Goal: Find specific page/section: Find specific page/section

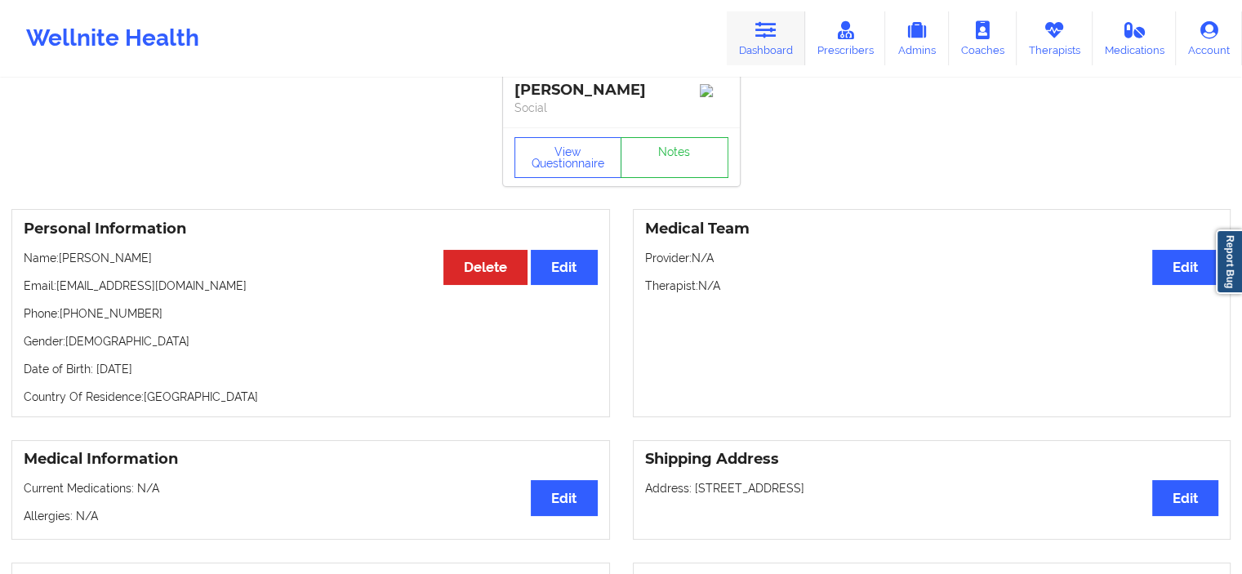
click at [752, 29] on link "Dashboard" at bounding box center [766, 38] width 78 height 54
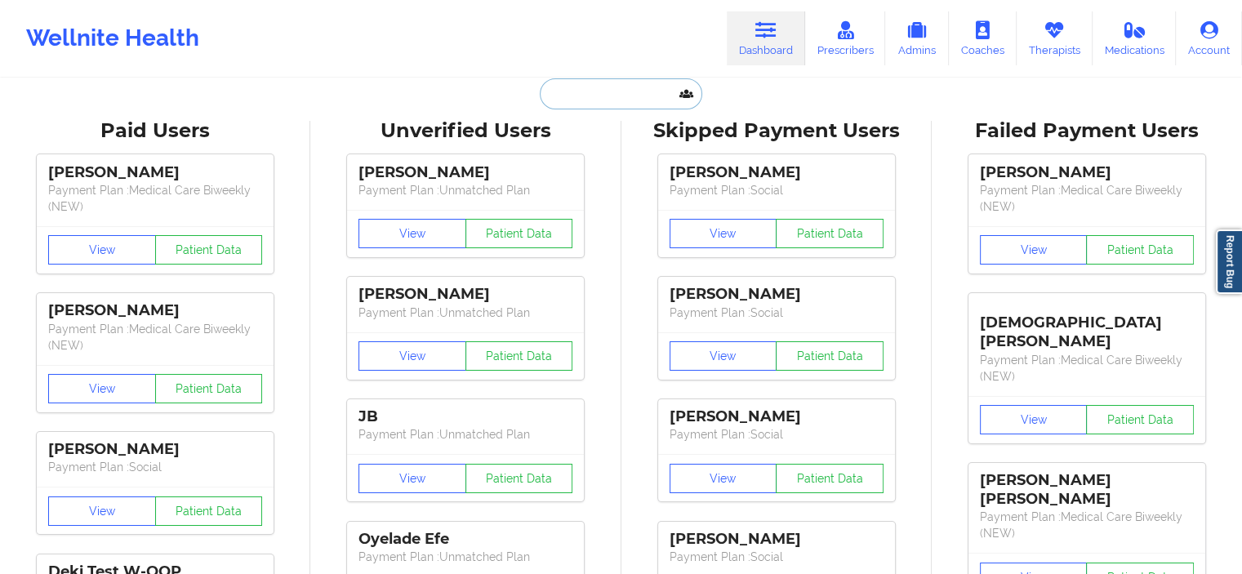
click at [616, 97] on input "text" at bounding box center [621, 93] width 162 height 31
paste input "[EMAIL_ADDRESS][DOMAIN_NAME]"
type input "[EMAIL_ADDRESS][DOMAIN_NAME]"
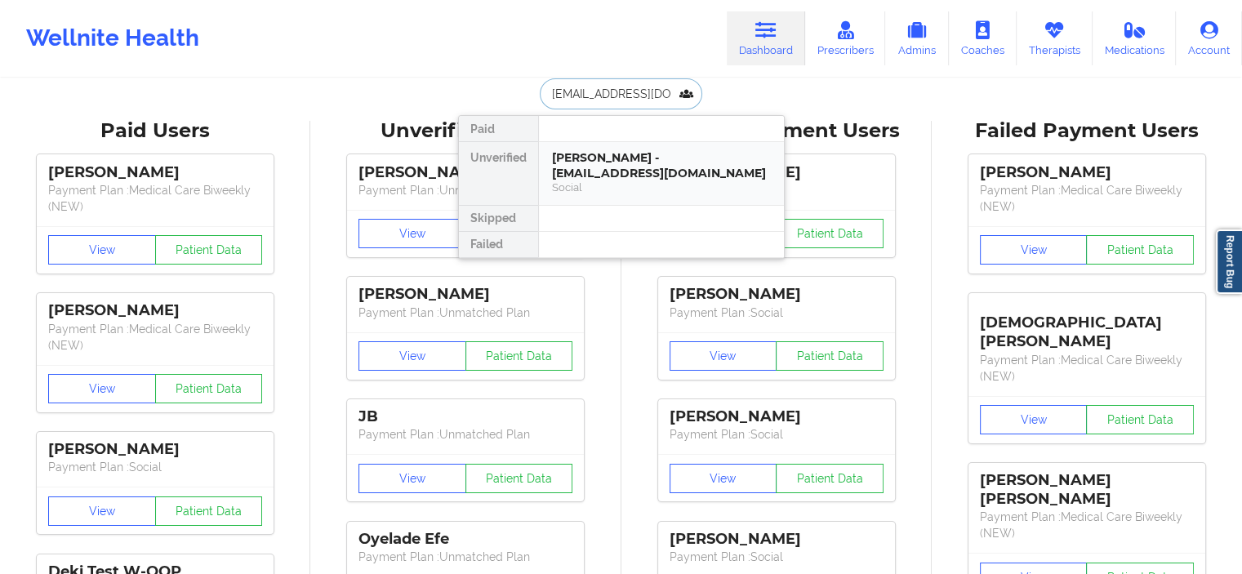
click at [616, 162] on div "[PERSON_NAME] - [EMAIL_ADDRESS][DOMAIN_NAME]" at bounding box center [661, 165] width 219 height 30
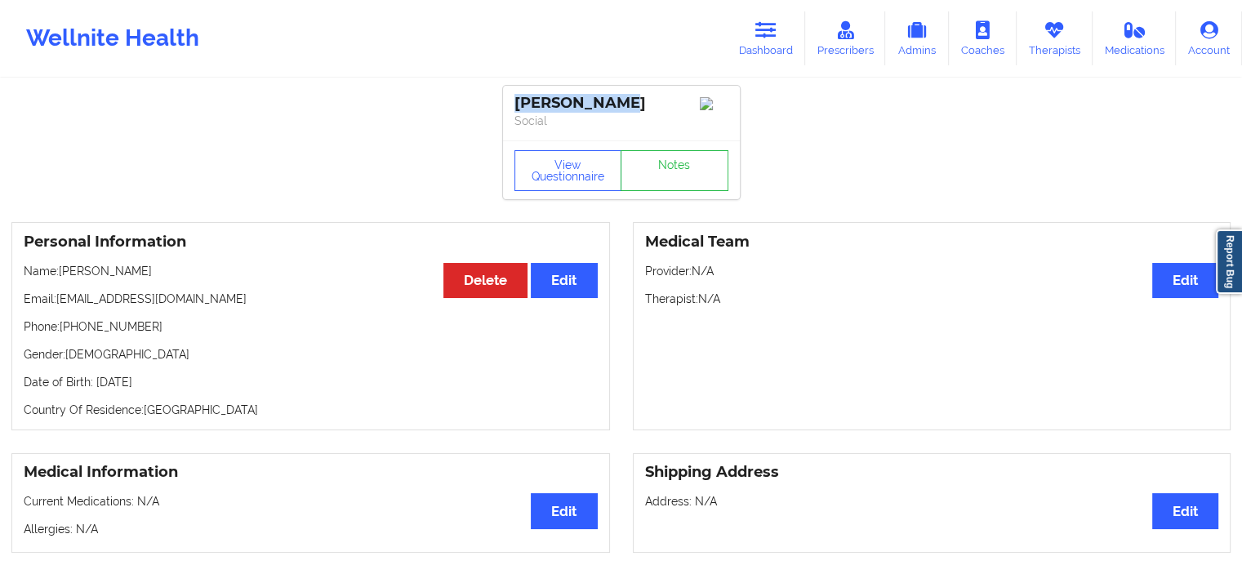
drag, startPoint x: 622, startPoint y: 107, endPoint x: 509, endPoint y: 104, distance: 113.5
click at [509, 104] on div "[PERSON_NAME] Social" at bounding box center [621, 113] width 237 height 55
copy div "[PERSON_NAME]"
click at [764, 19] on link "Dashboard" at bounding box center [766, 38] width 78 height 54
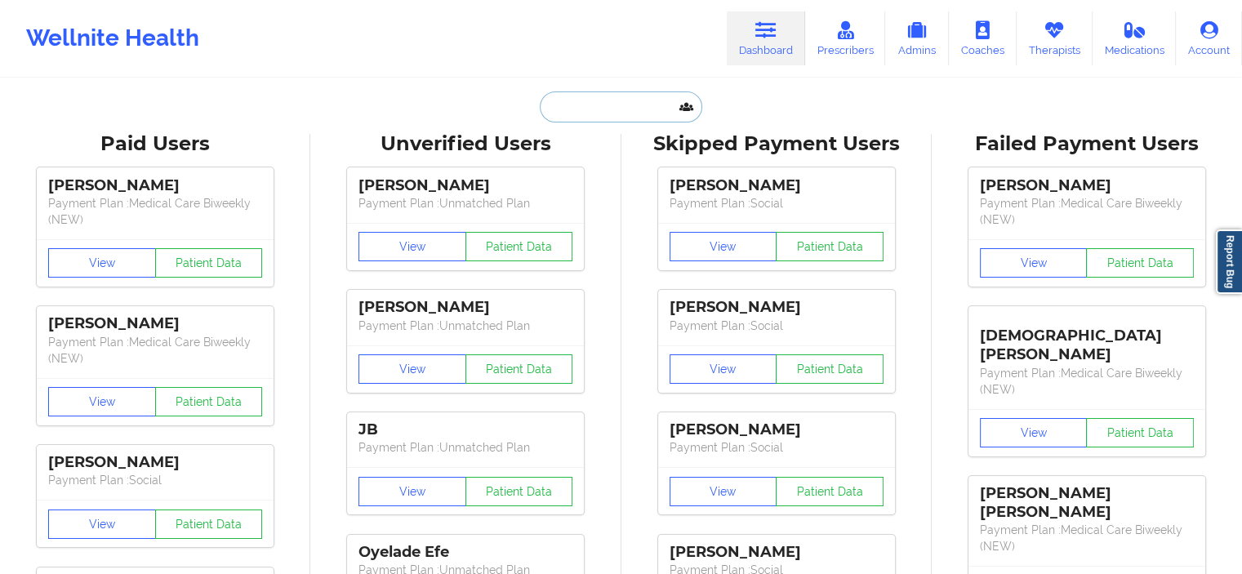
click at [656, 104] on input "text" at bounding box center [621, 106] width 162 height 31
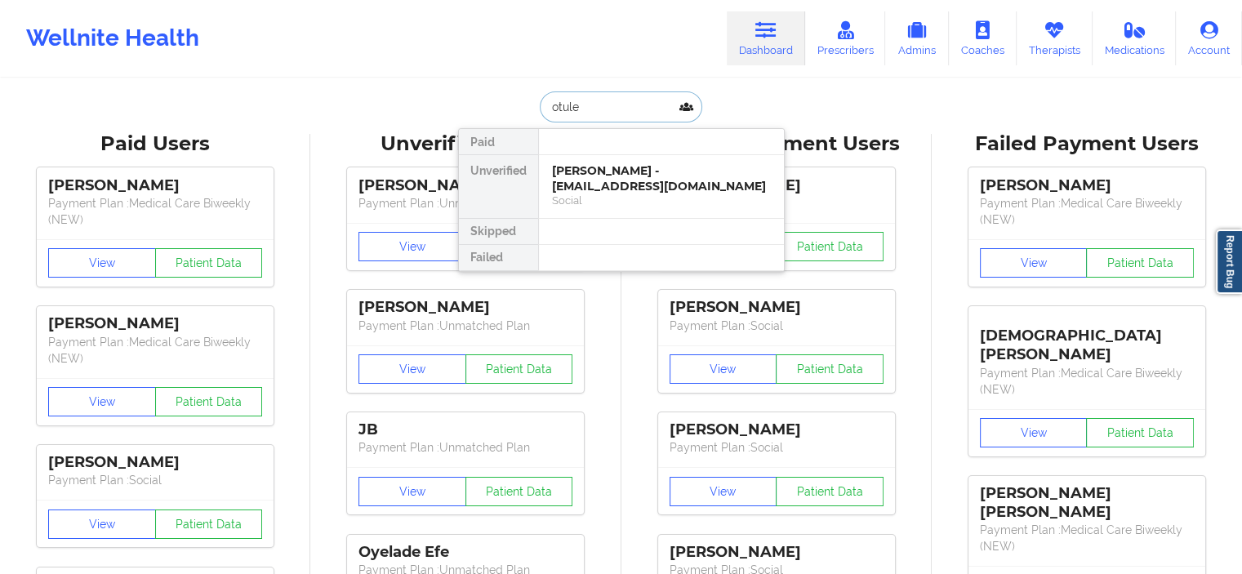
type input "otule"
